Goal: Transaction & Acquisition: Obtain resource

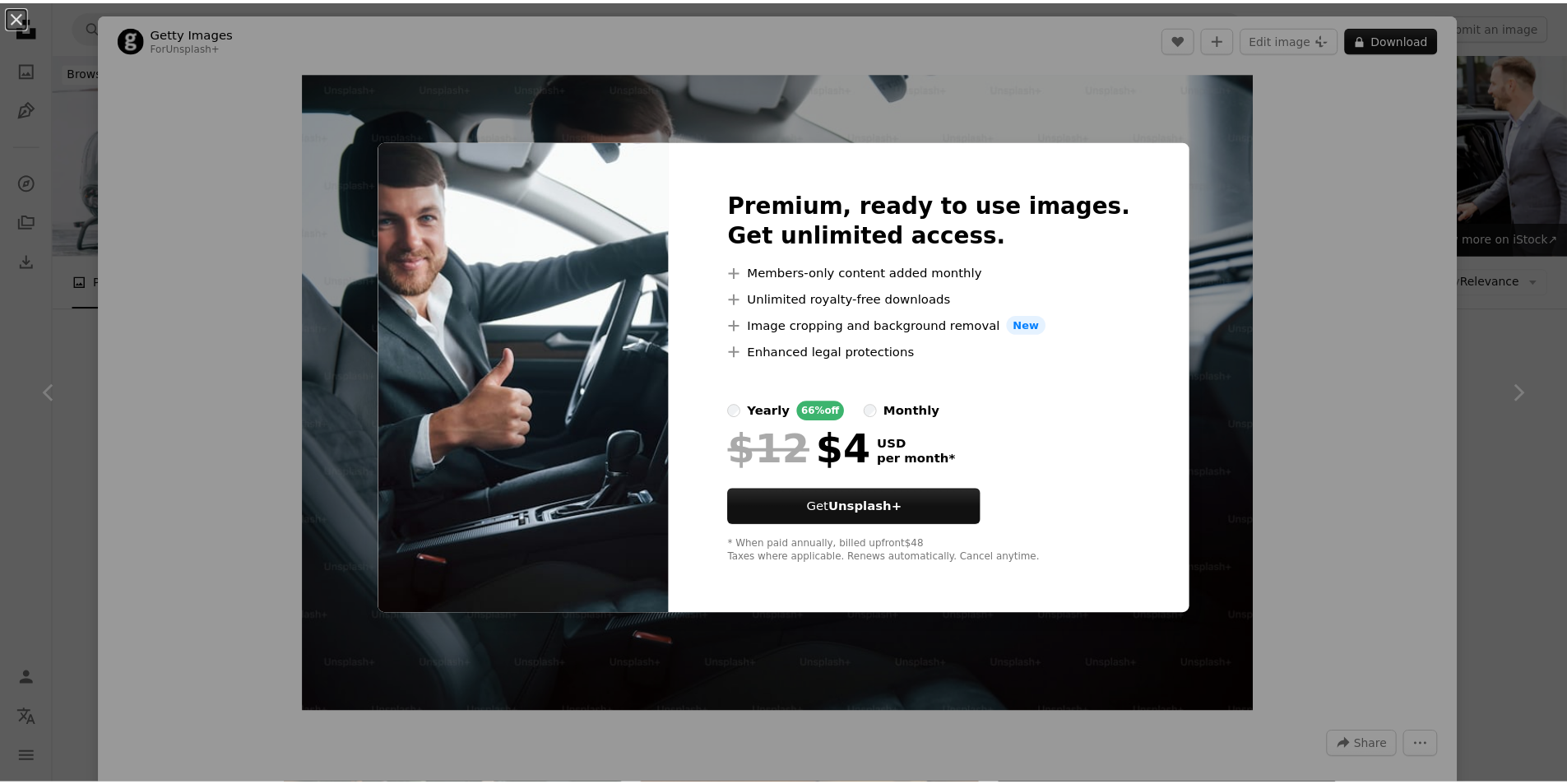
scroll to position [904, 0]
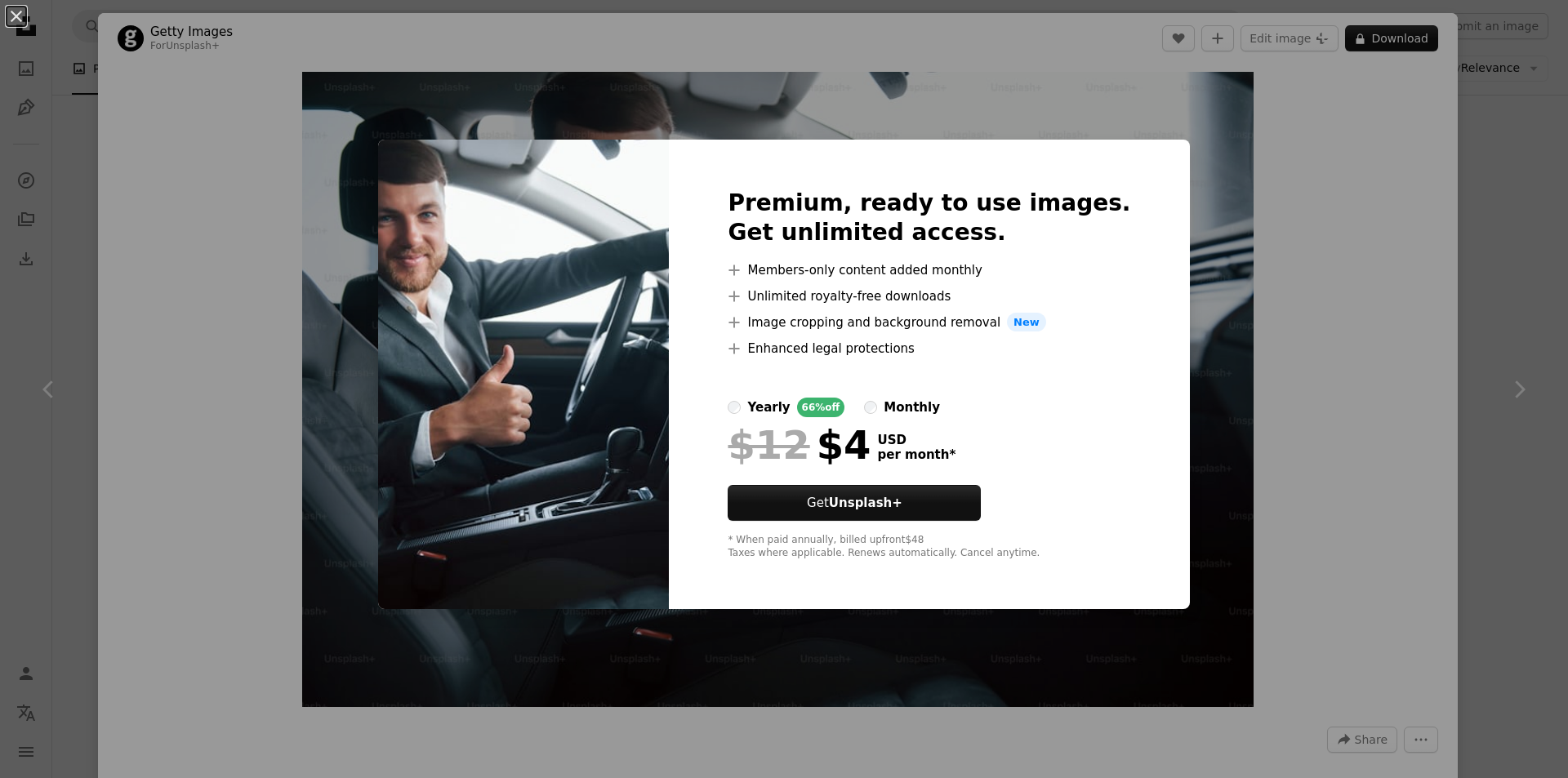
click at [1222, 417] on div "An X shape Premium, ready to use images. Get unlimited access. A plus sign Memb…" at bounding box center [784, 389] width 1568 height 778
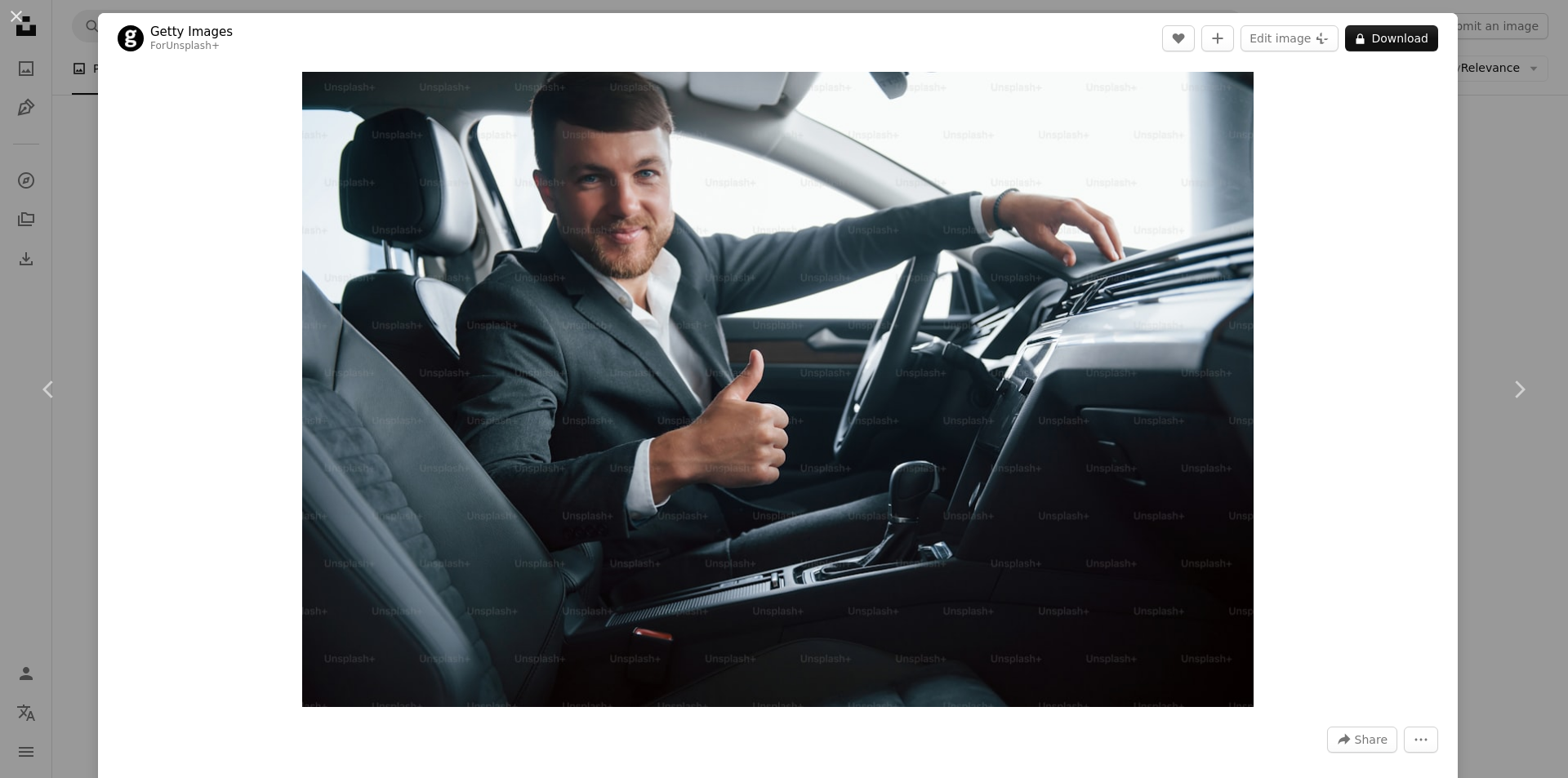
click at [0, 134] on div "An X shape Chevron left Chevron right Getty Images For Unsplash+ A heart A plus…" at bounding box center [784, 389] width 1568 height 778
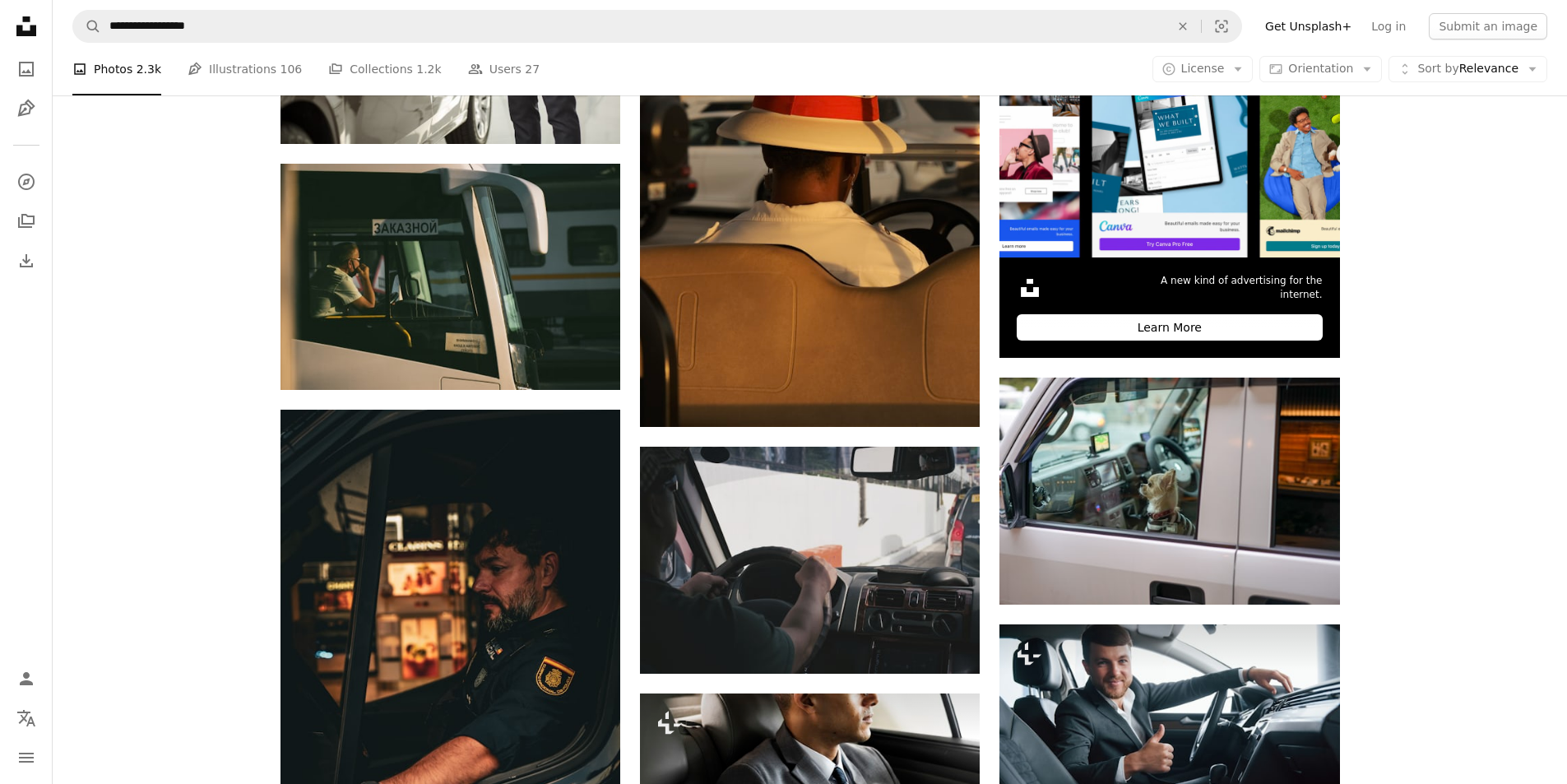
scroll to position [493, 0]
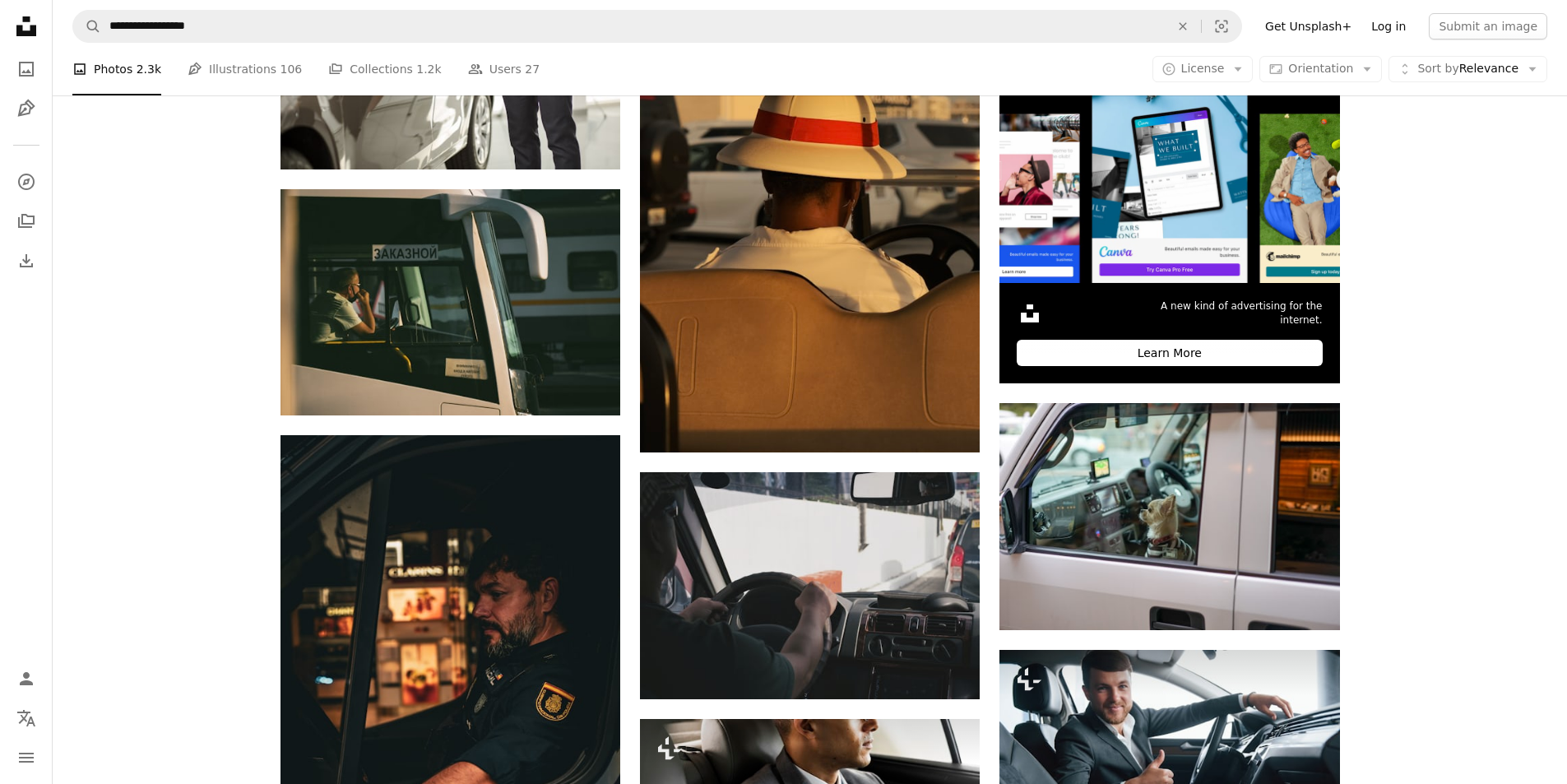
click at [1407, 28] on link "Log in" at bounding box center [1389, 26] width 55 height 26
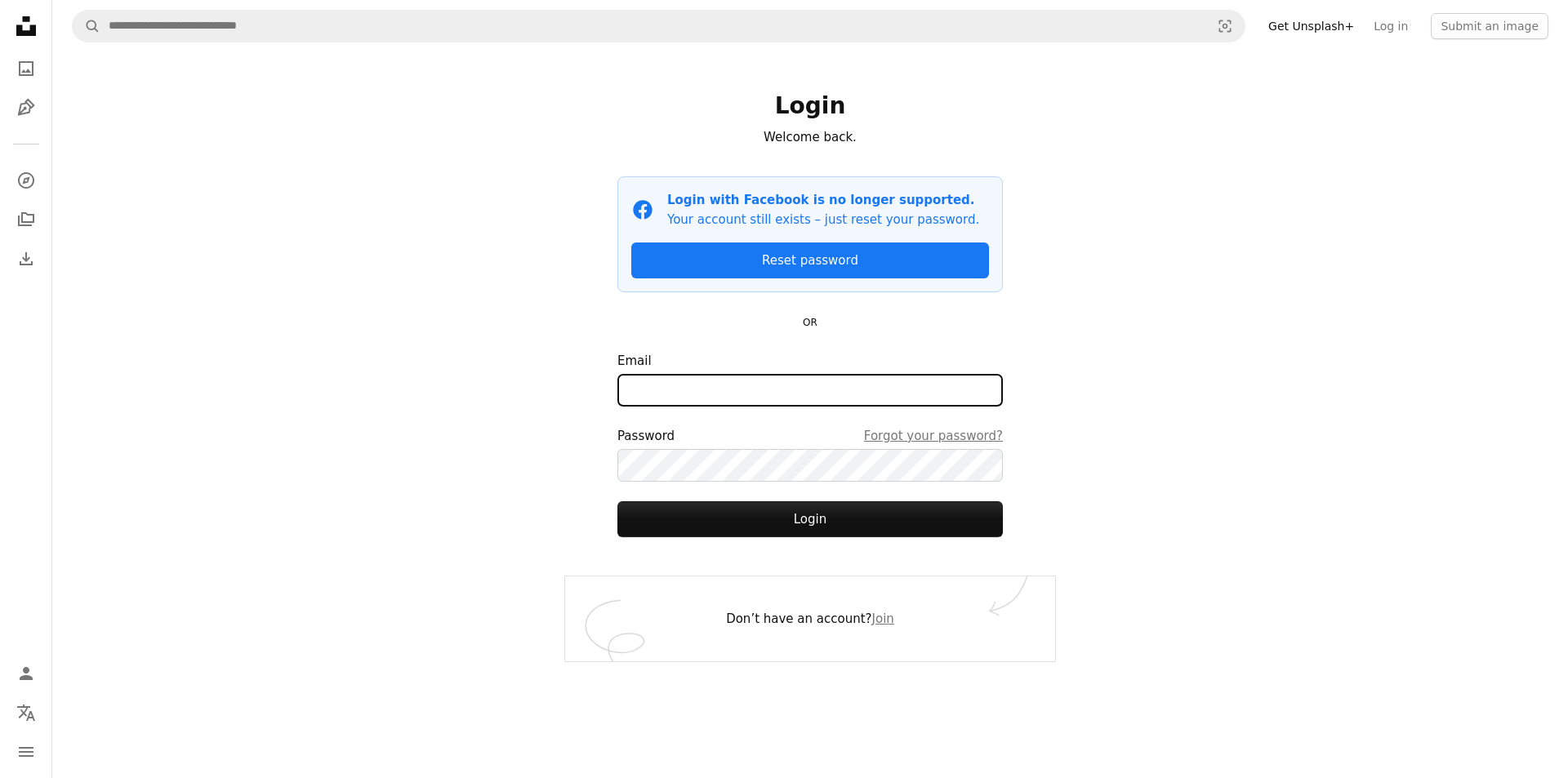
click at [723, 394] on input "Email" at bounding box center [810, 389] width 385 height 33
type input "**********"
